Goal: Information Seeking & Learning: Understand process/instructions

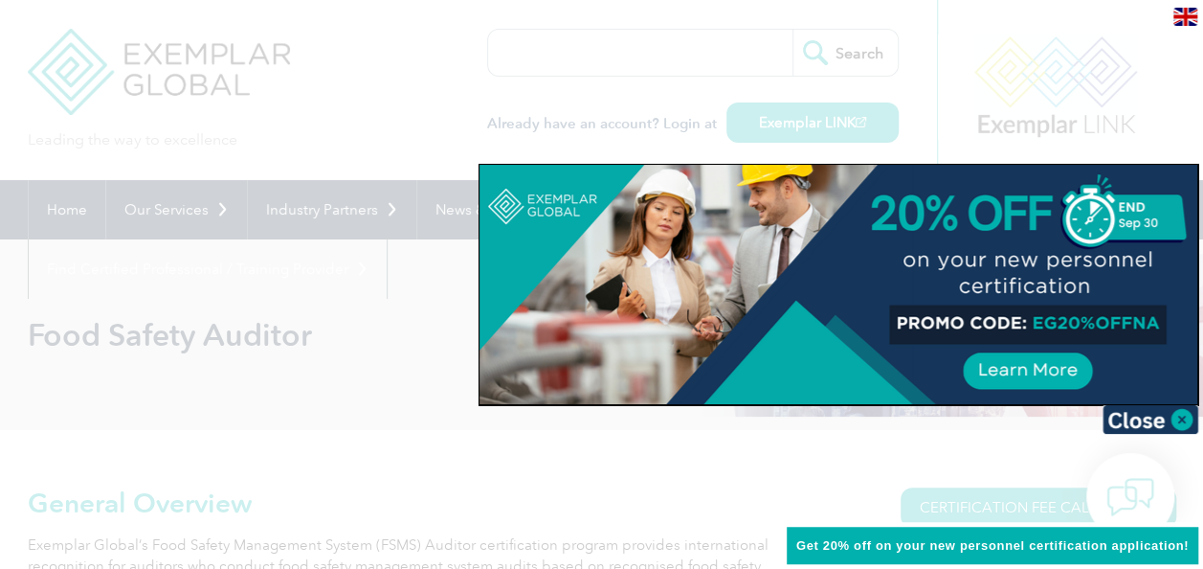
scroll to position [287, 0]
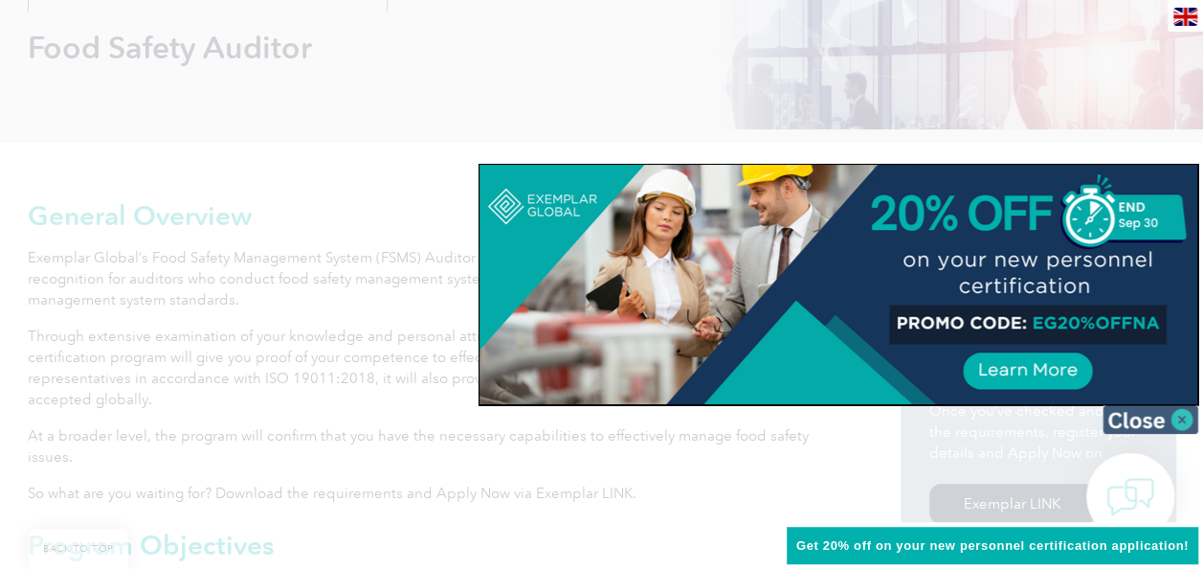
click at [1185, 419] on img at bounding box center [1151, 419] width 96 height 29
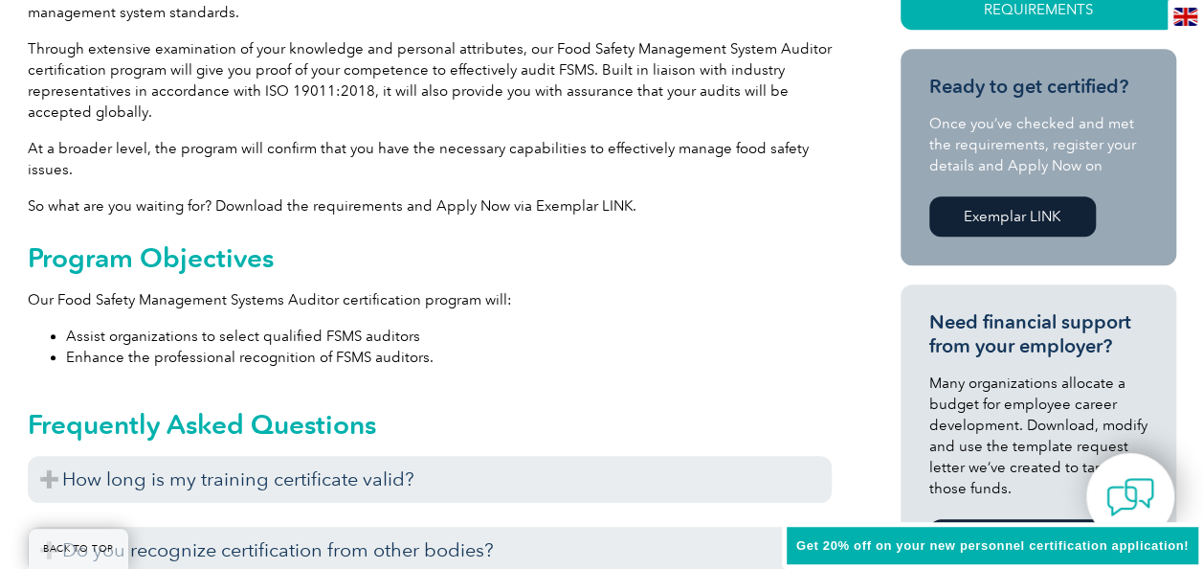
scroll to position [862, 0]
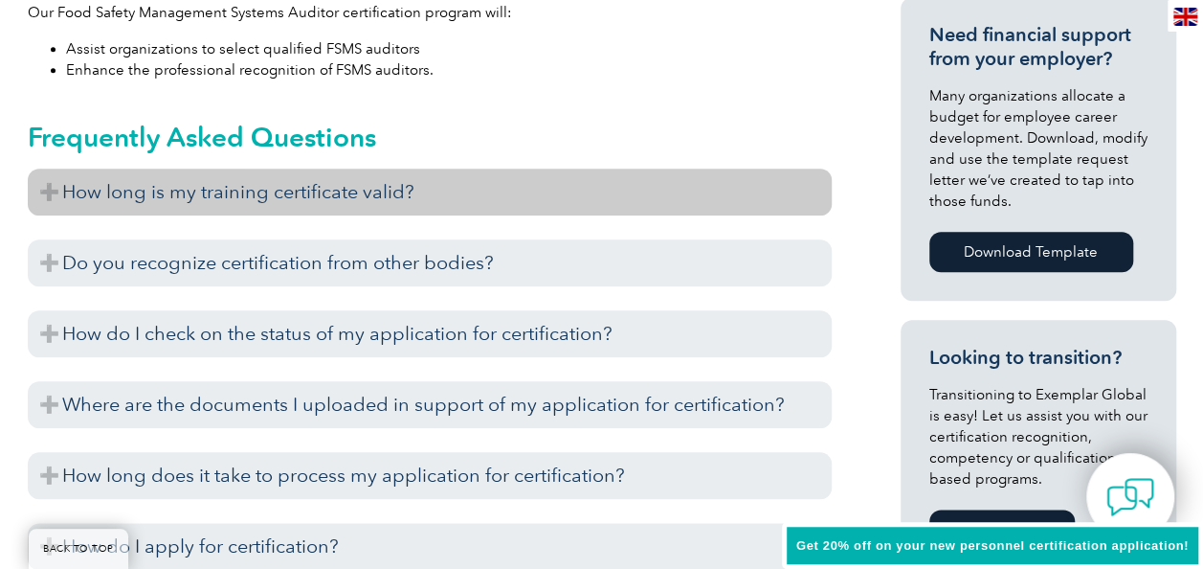
click at [339, 191] on h3 "How long is my training certificate valid?" at bounding box center [430, 192] width 804 height 47
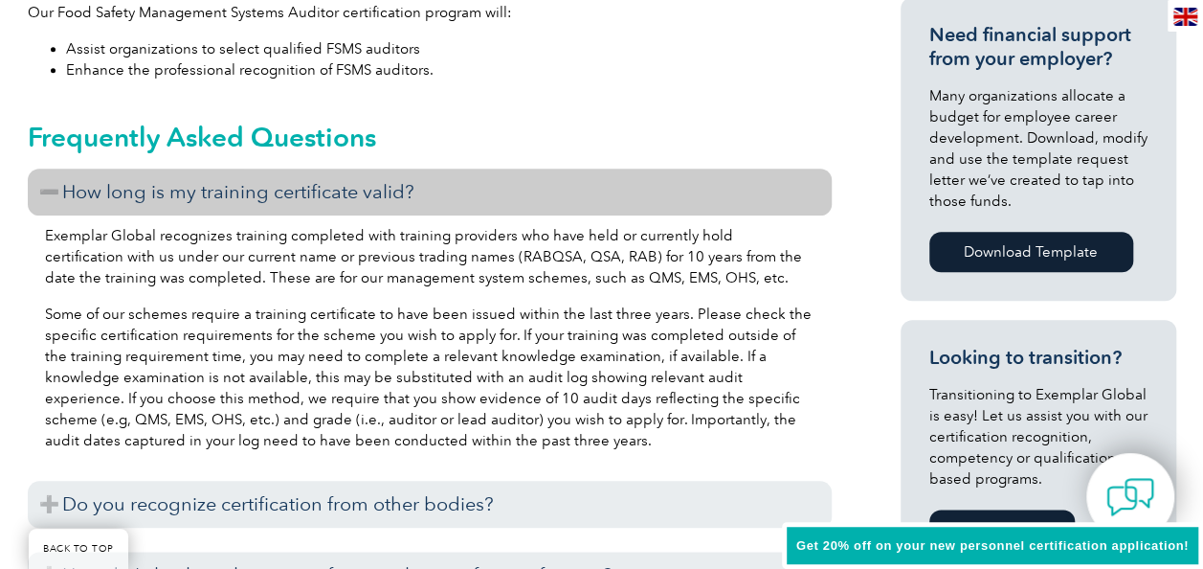
scroll to position [1149, 0]
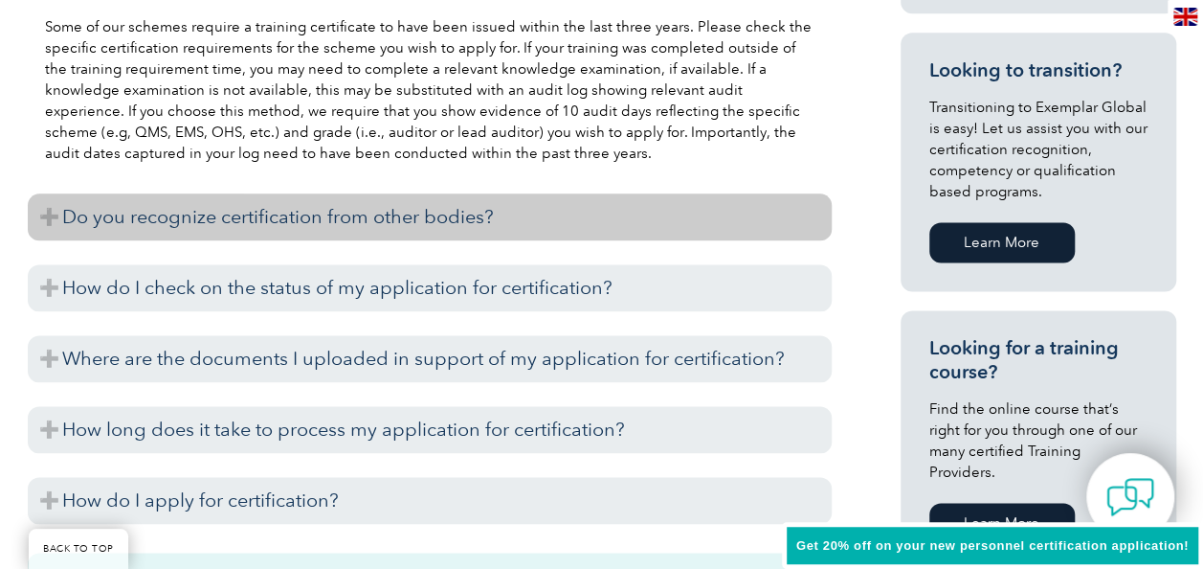
click at [341, 226] on h3 "Do you recognize certification from other bodies?" at bounding box center [430, 216] width 804 height 47
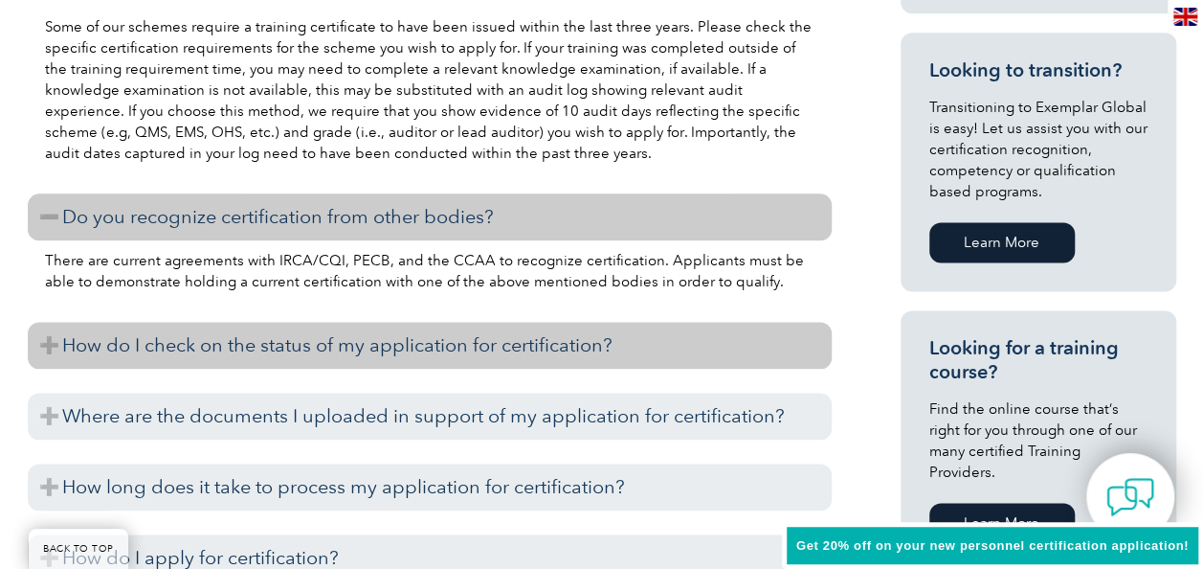
click at [362, 331] on h3 "How do I check on the status of my application for certification?" at bounding box center [430, 345] width 804 height 47
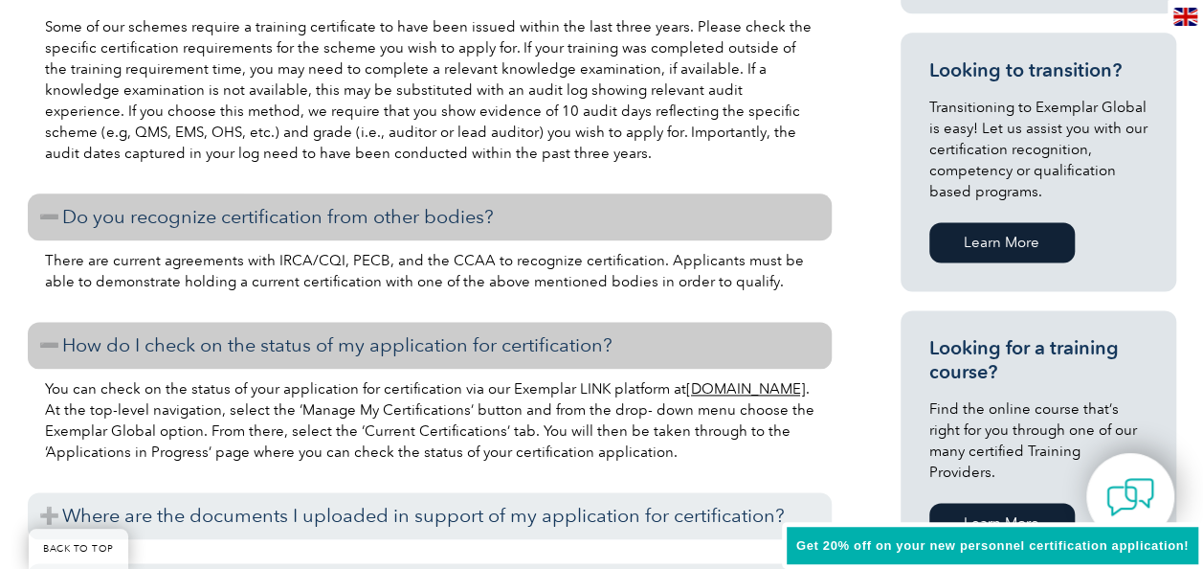
scroll to position [1436, 0]
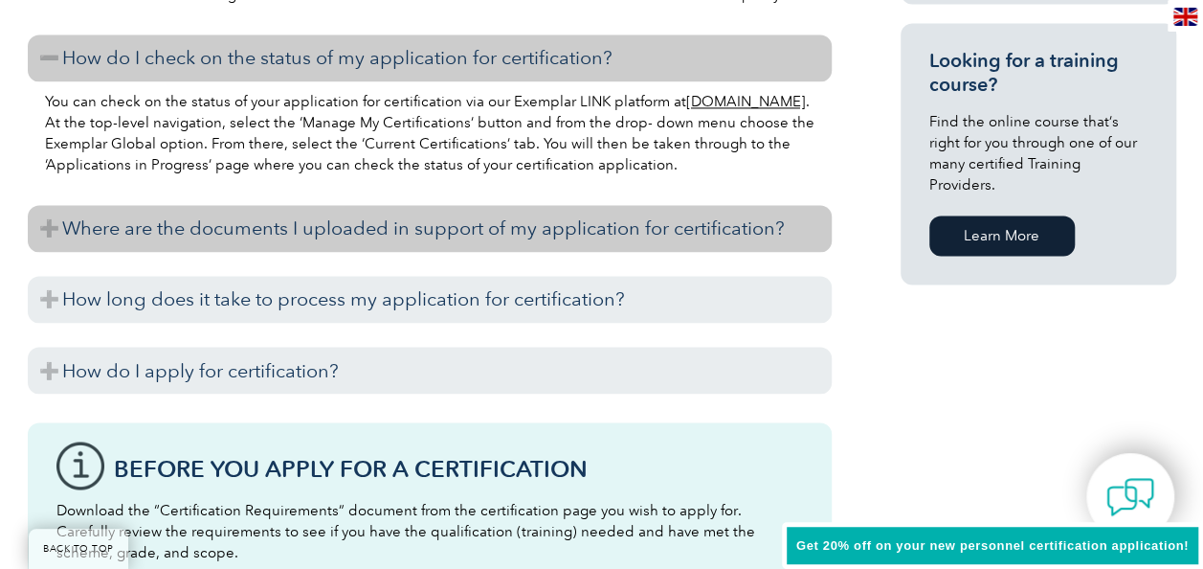
click at [308, 236] on h3 "Where are the documents I uploaded in support of my application for certificati…" at bounding box center [430, 228] width 804 height 47
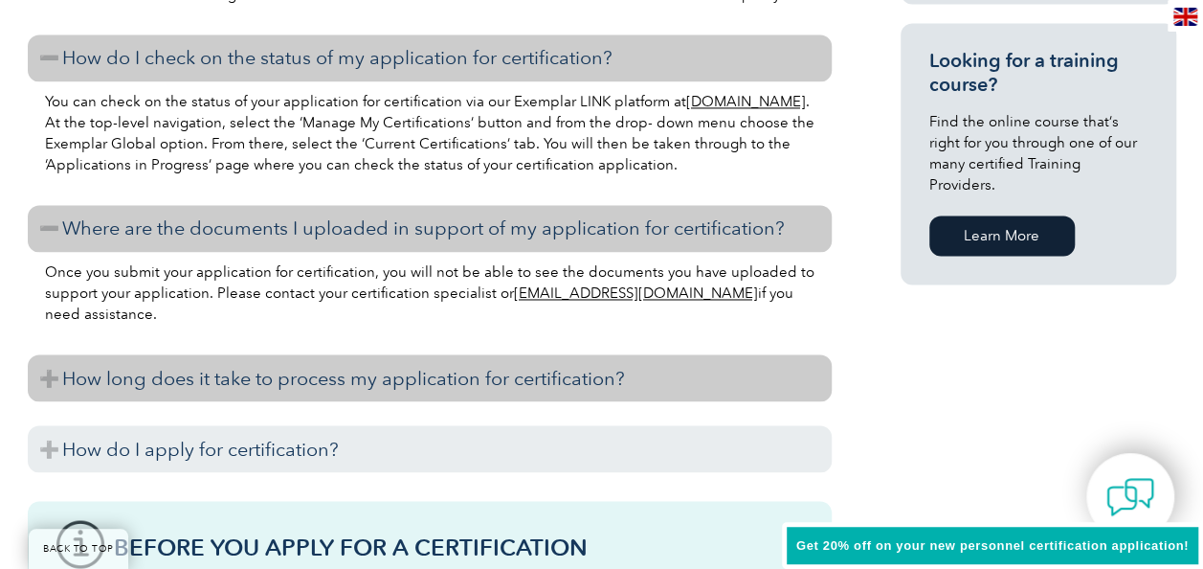
click at [321, 384] on h3 "How long does it take to process my application for certification?" at bounding box center [430, 377] width 804 height 47
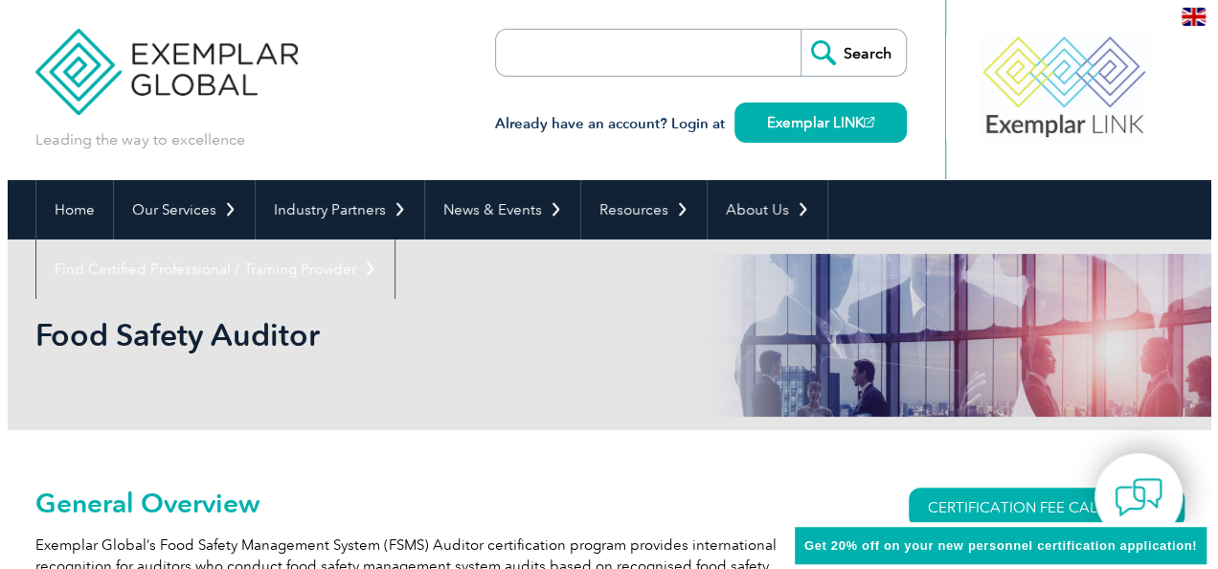
scroll to position [287, 0]
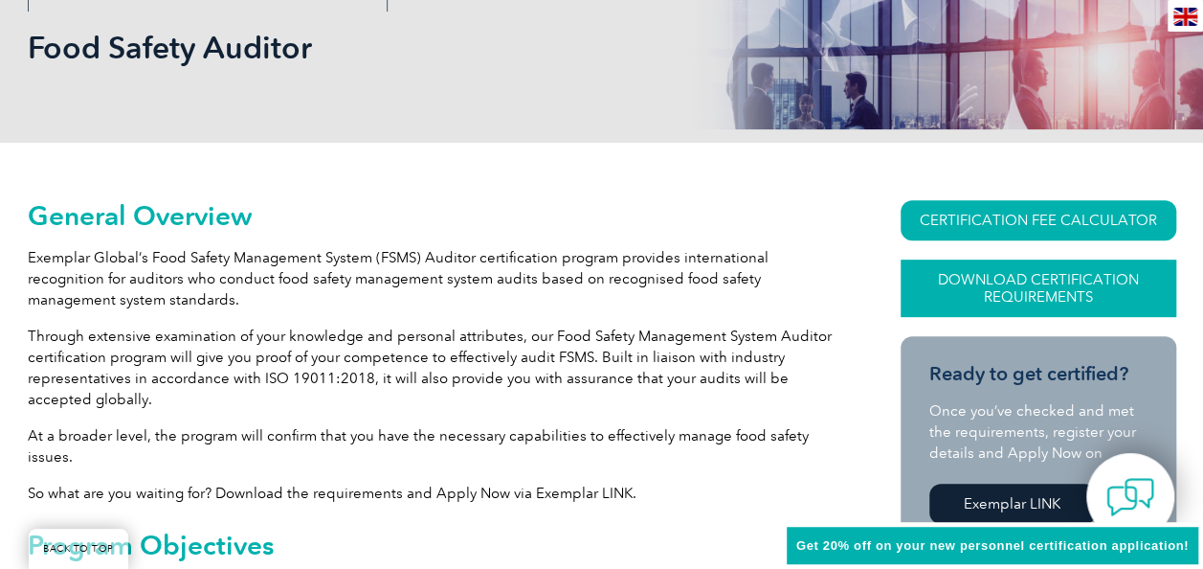
click at [1032, 295] on link "Download Certification Requirements" at bounding box center [1039, 287] width 276 height 57
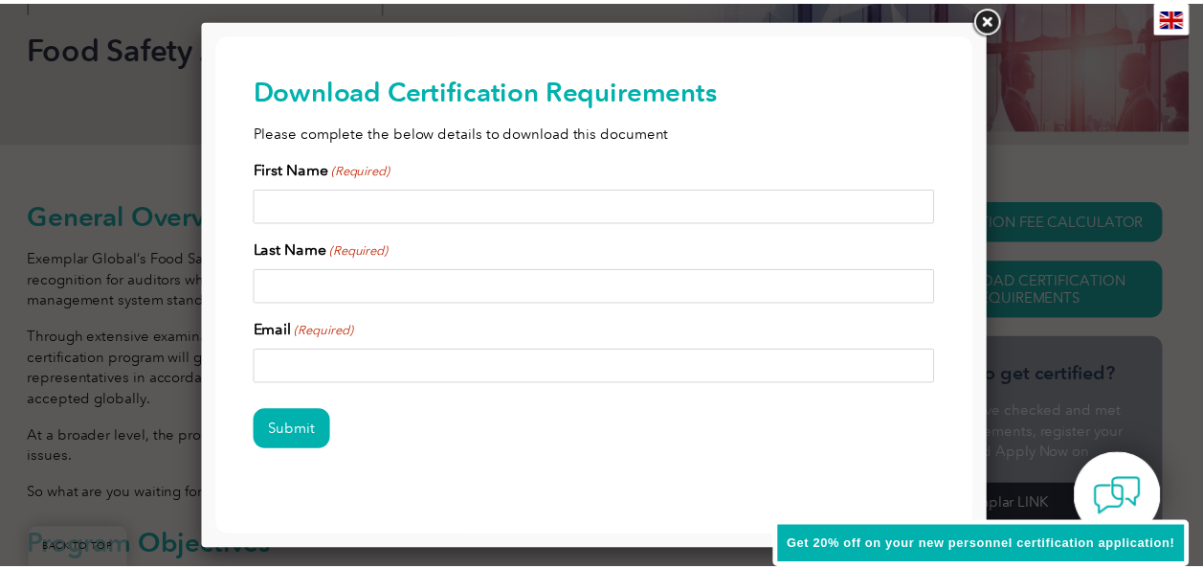
scroll to position [0, 0]
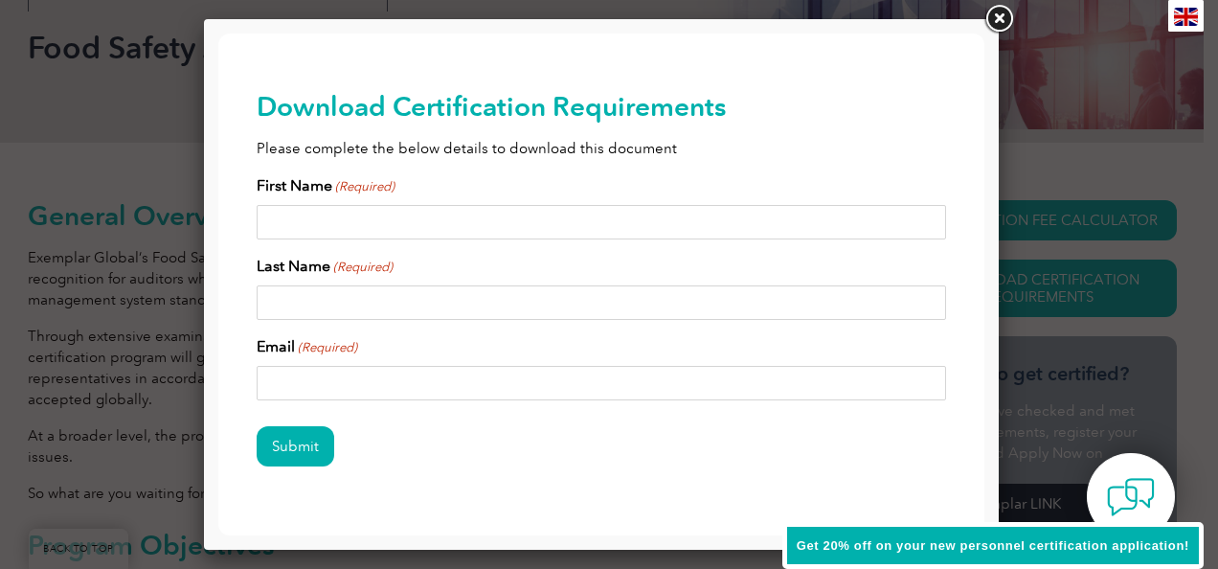
click at [1001, 19] on link at bounding box center [998, 19] width 34 height 34
